Goal: Task Accomplishment & Management: Use online tool/utility

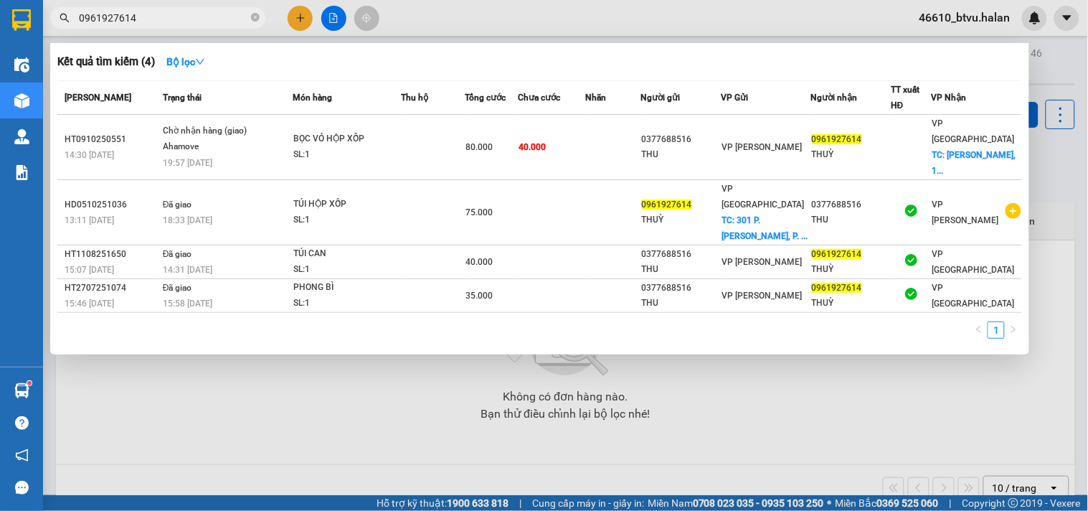
click at [178, 19] on input "0961927614" at bounding box center [163, 18] width 169 height 16
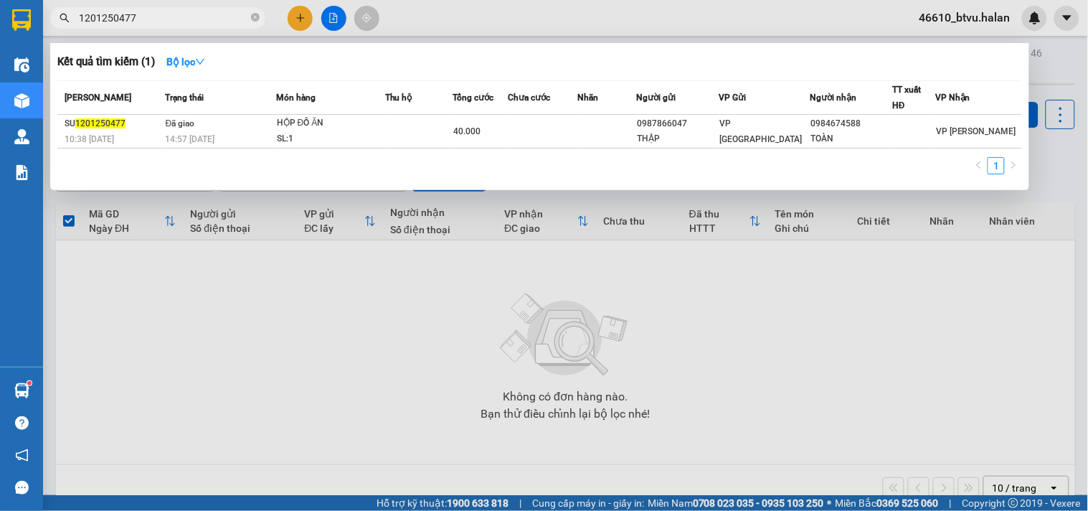
click at [153, 13] on input "1201250477" at bounding box center [163, 18] width 169 height 16
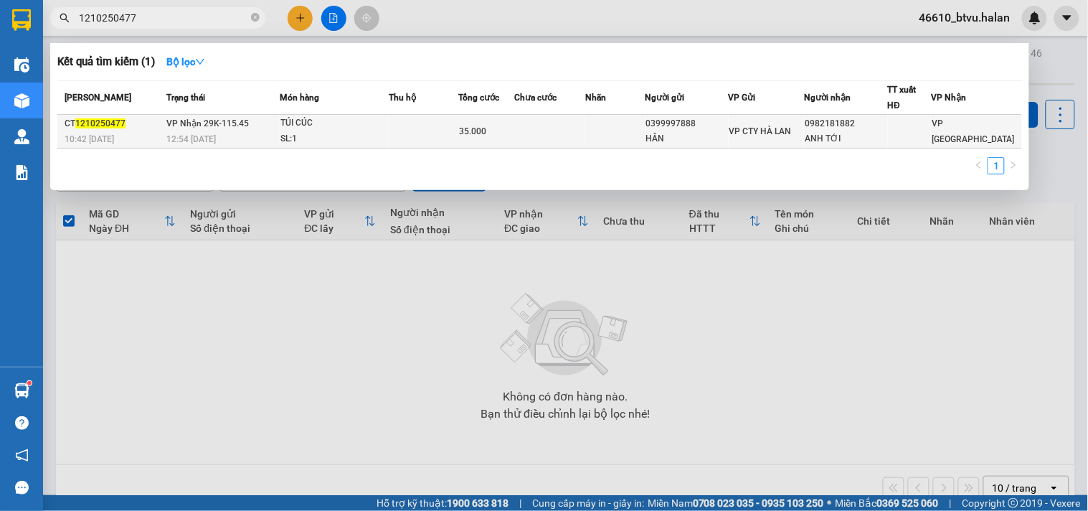
type input "1210250477"
click at [428, 133] on td at bounding box center [424, 132] width 70 height 34
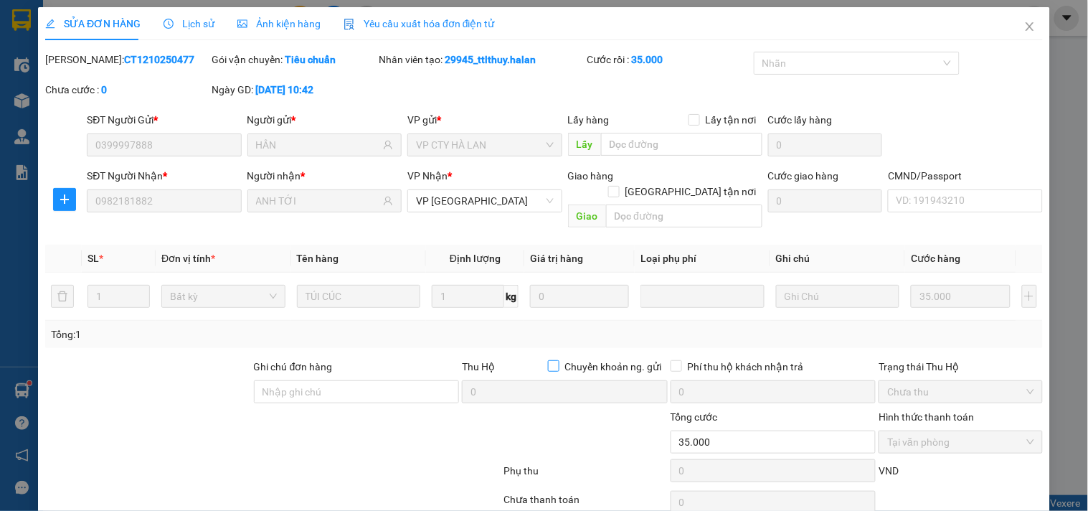
type input "0399997888"
type input "HÂN"
type input "0982181882"
type input "ANH TỚI"
type input "0"
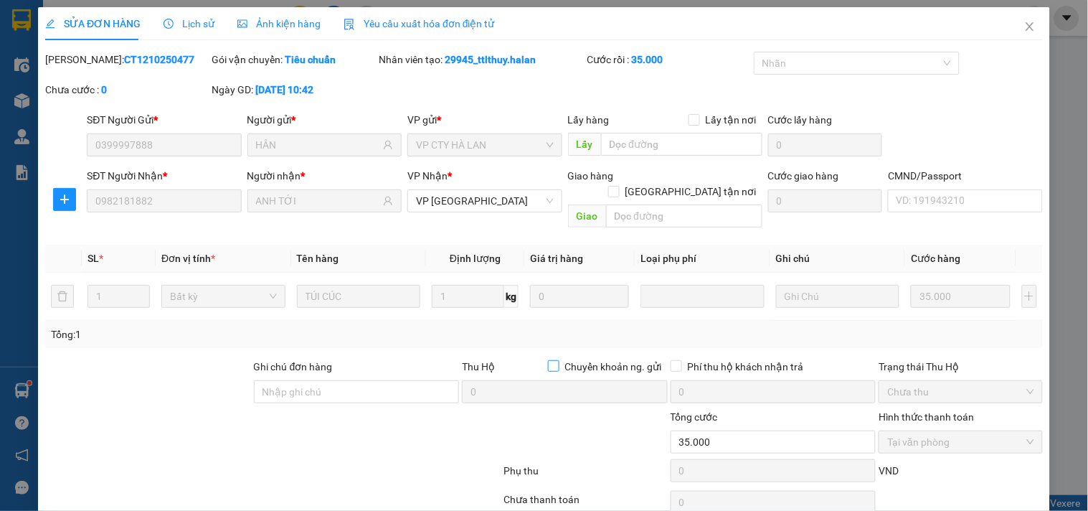
type input "35.000"
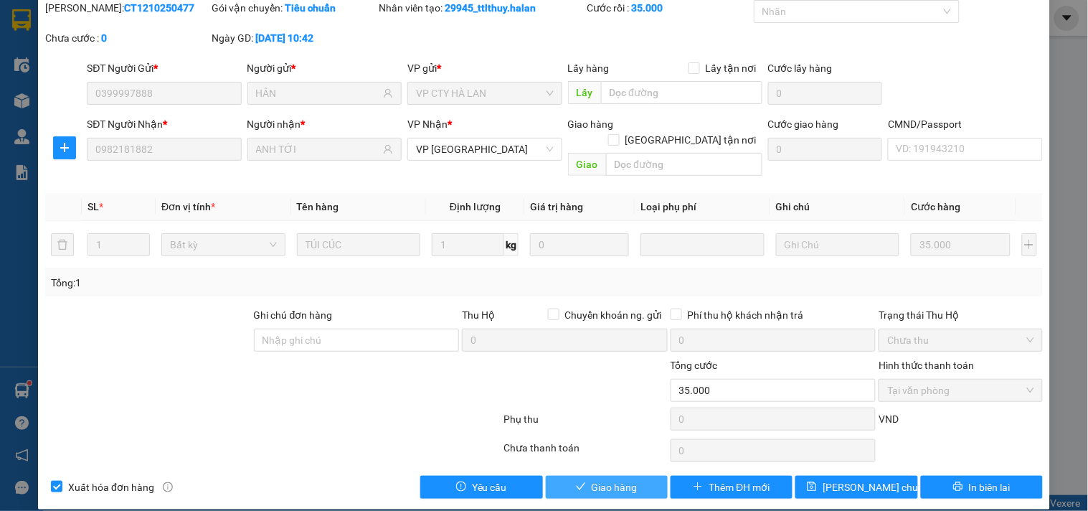
click at [619, 479] on span "Giao hàng" at bounding box center [615, 487] width 46 height 16
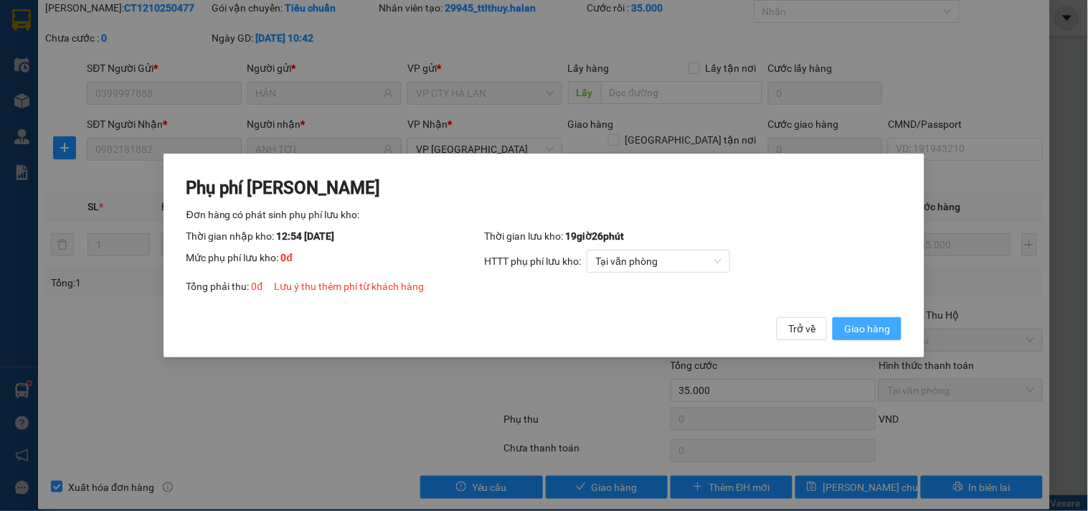
click at [884, 339] on button "Giao hàng" at bounding box center [867, 328] width 69 height 23
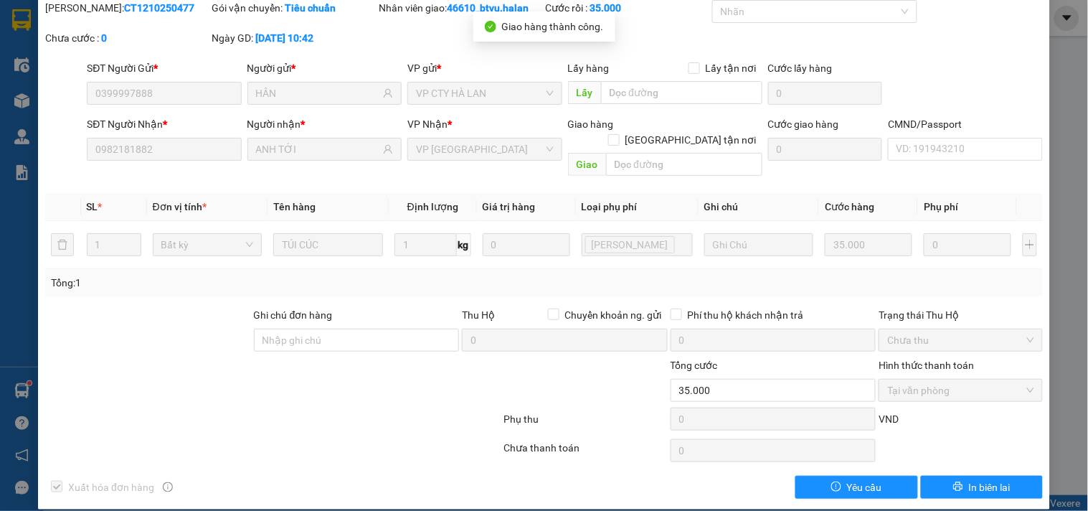
scroll to position [0, 0]
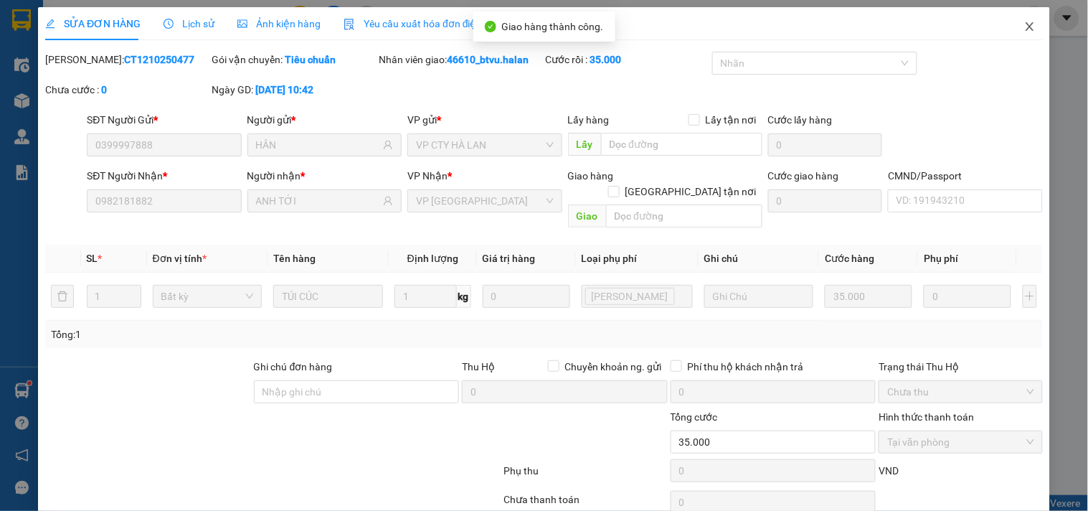
click at [1014, 36] on span "Close" at bounding box center [1030, 27] width 40 height 40
